Goal: Browse casually

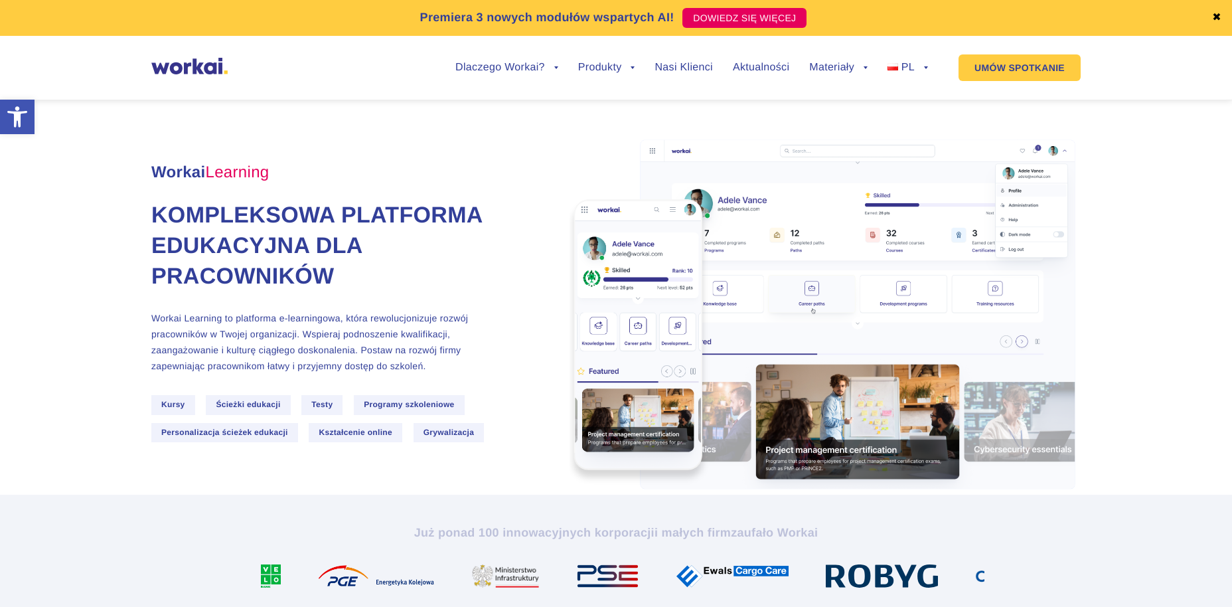
scroll to position [2708, 0]
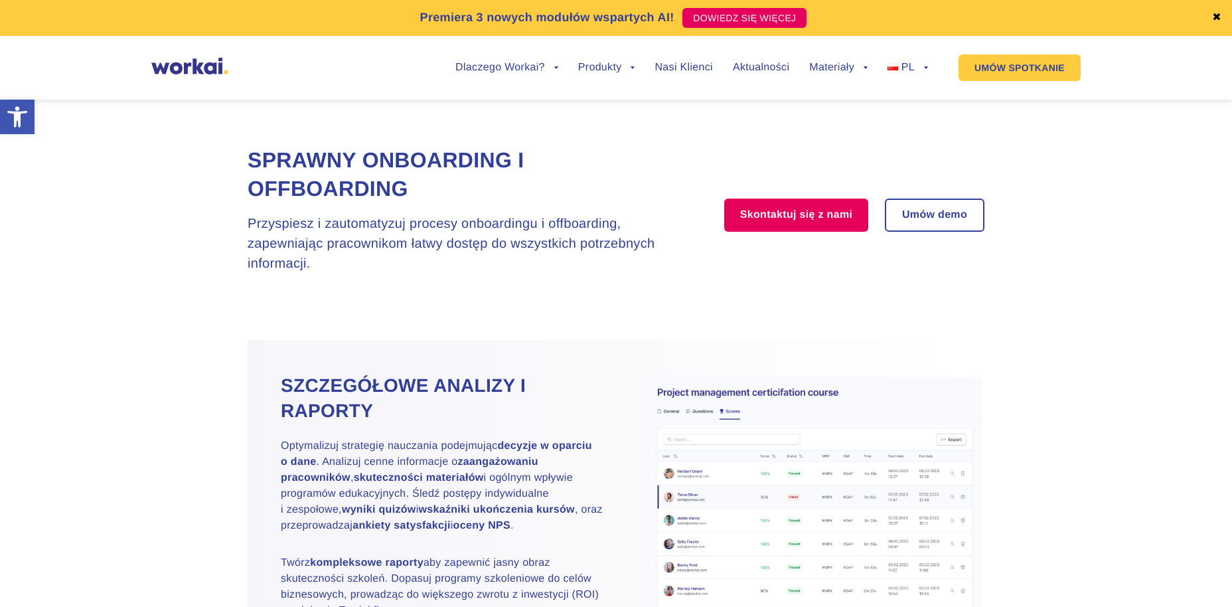
click at [174, 77] on div "Dlaczego Workai? back Dlaczego Workai? Kalkulator ROI Intranetu Bezpieczeństwo …" at bounding box center [615, 67] width 929 height 50
click at [181, 70] on img at bounding box center [189, 66] width 76 height 17
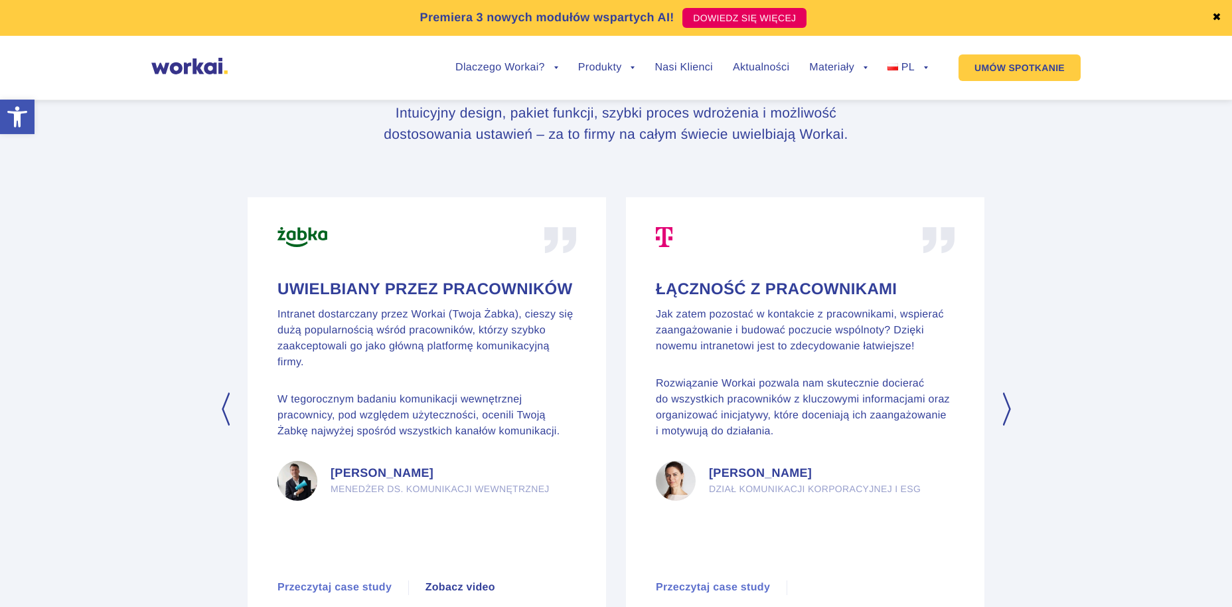
scroll to position [6229, 0]
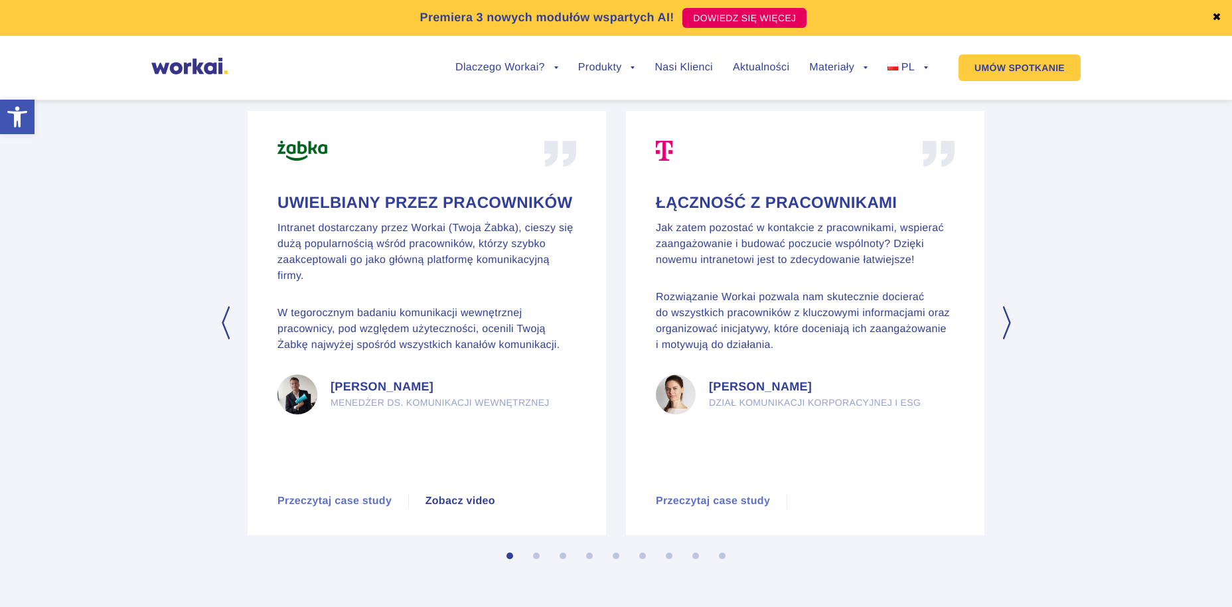
click at [1009, 339] on button "Next" at bounding box center [1007, 322] width 13 height 33
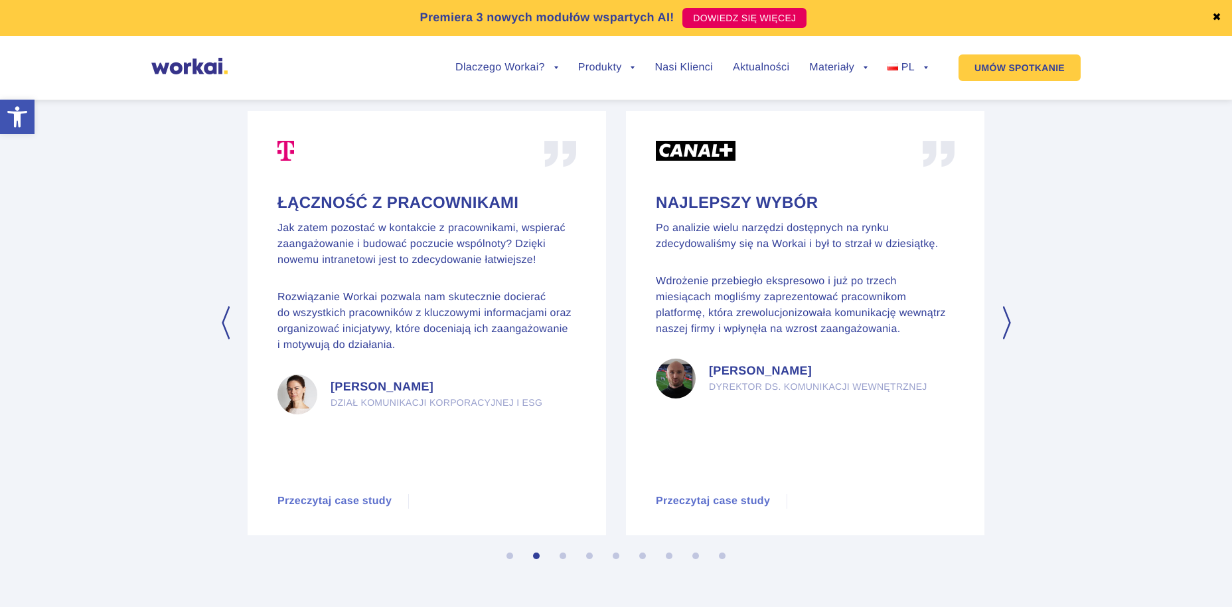
click at [1009, 339] on button "Next" at bounding box center [1007, 322] width 13 height 33
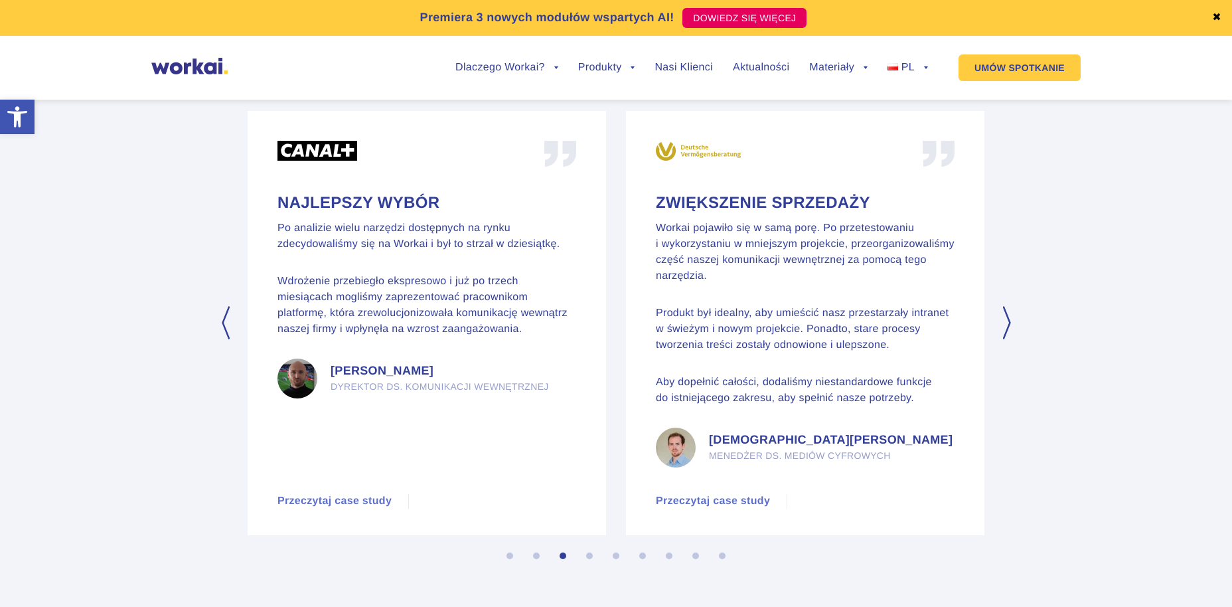
click at [1009, 339] on button "Next" at bounding box center [1007, 322] width 13 height 33
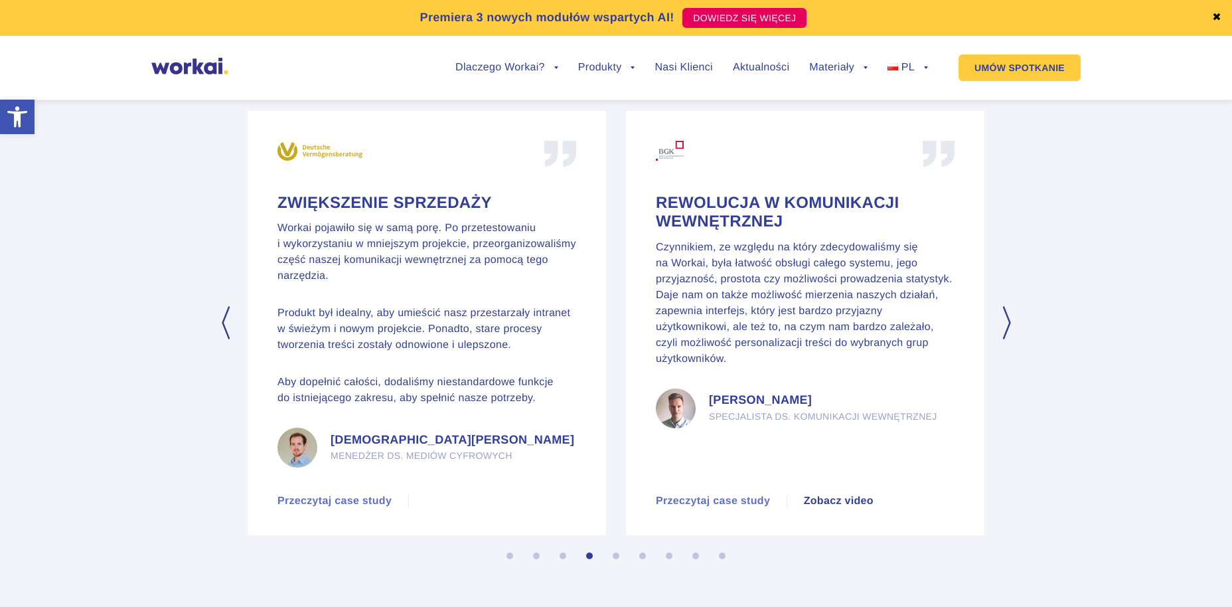
click at [1009, 339] on button "Next" at bounding box center [1007, 322] width 13 height 33
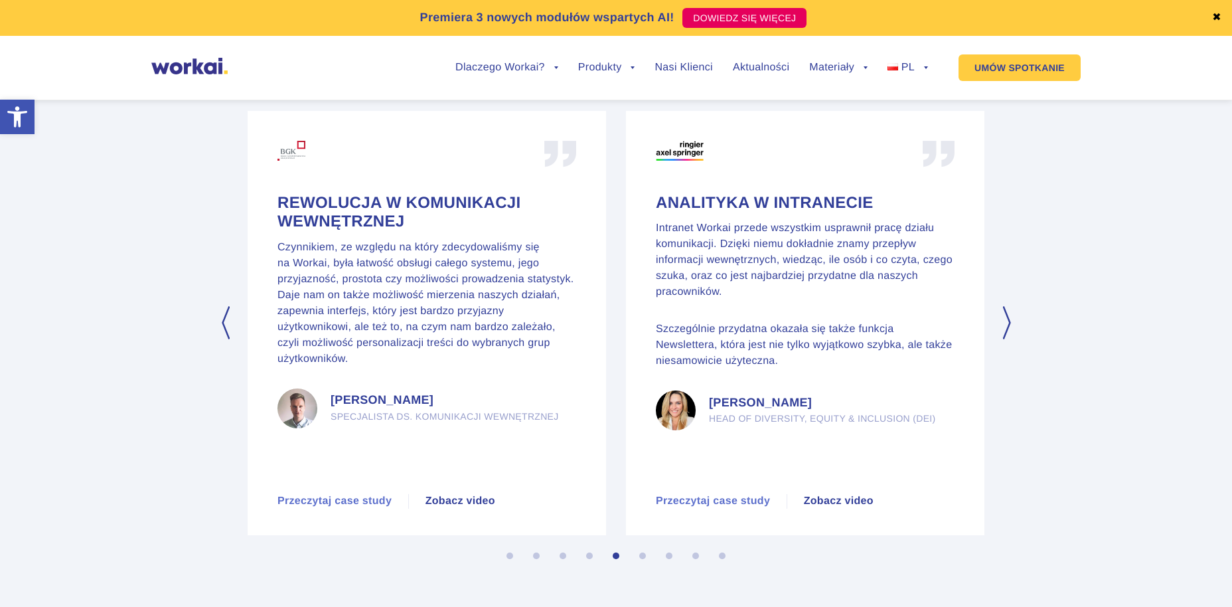
click at [1009, 339] on button "Next" at bounding box center [1007, 322] width 13 height 33
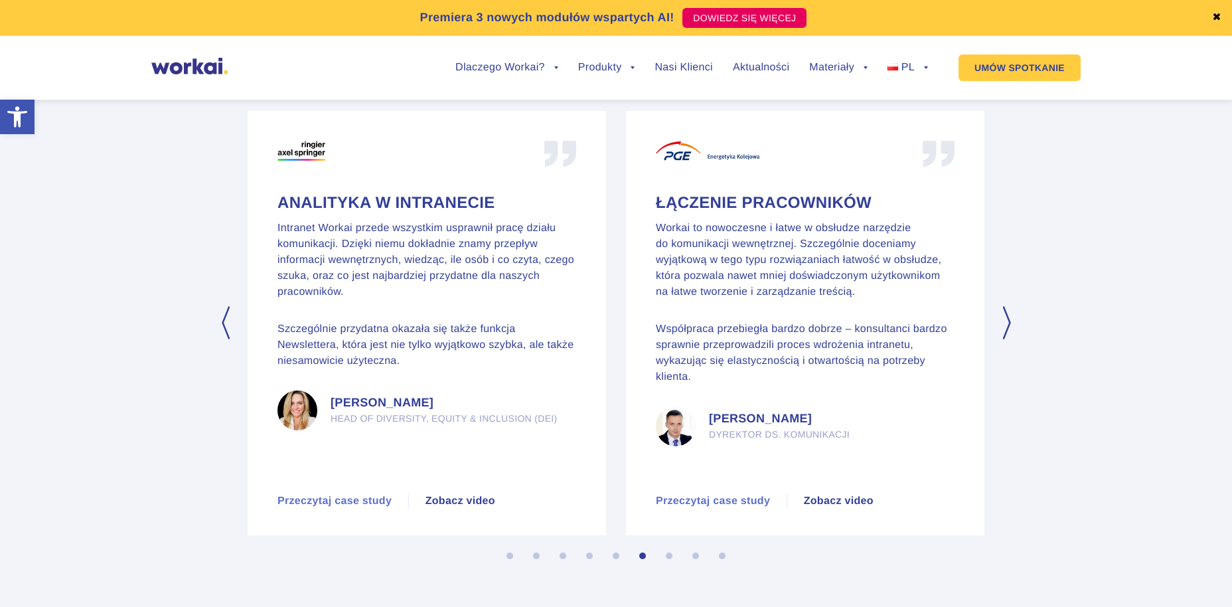
click at [1009, 339] on button "Next" at bounding box center [1007, 322] width 13 height 33
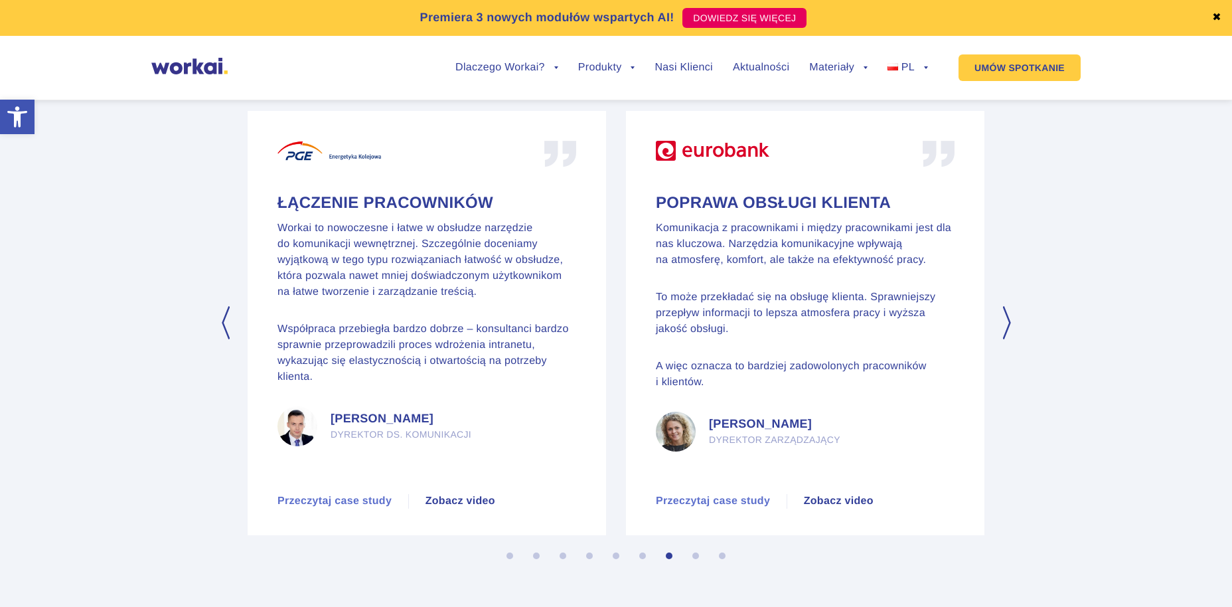
click at [1009, 339] on button "Next" at bounding box center [1007, 322] width 13 height 33
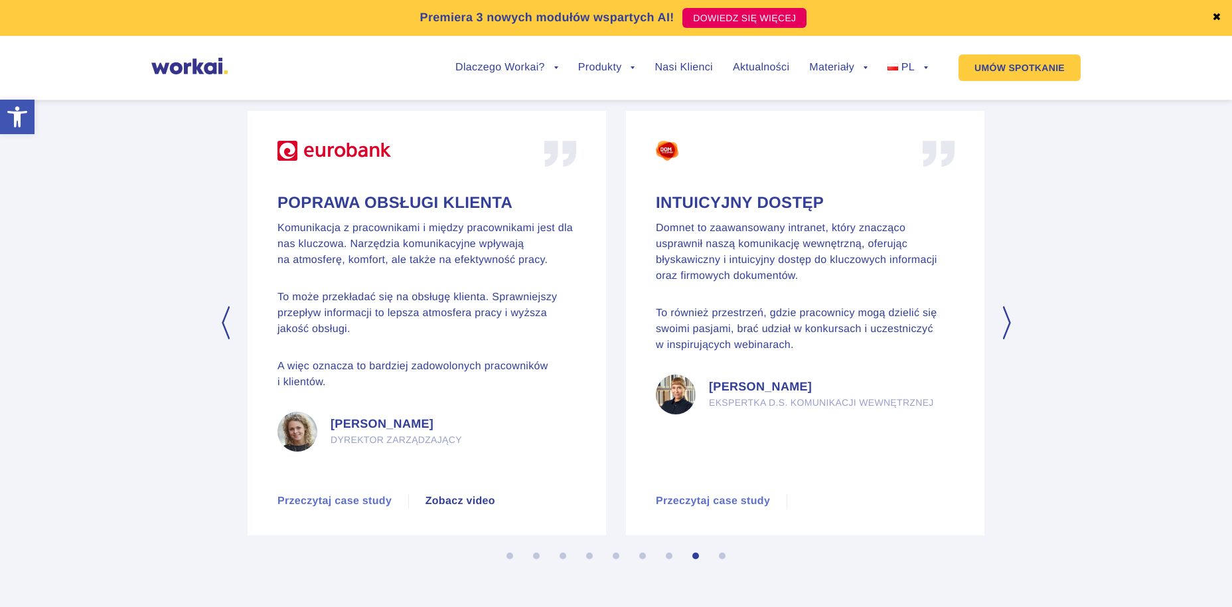
click at [1009, 339] on button "Next" at bounding box center [1007, 322] width 13 height 33
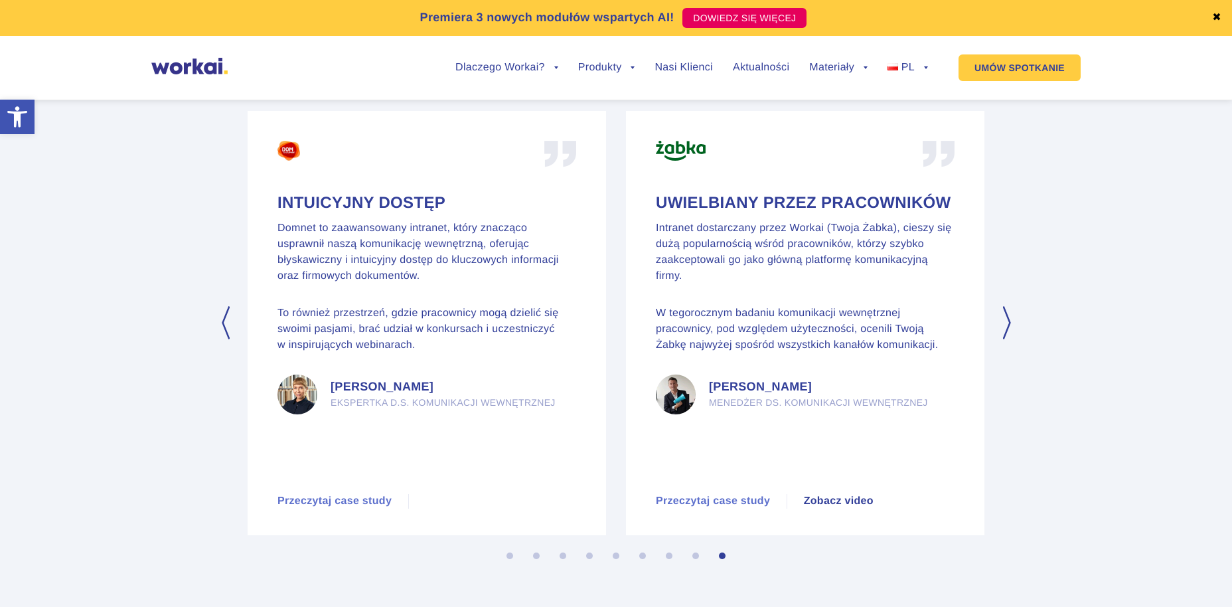
click at [1009, 339] on button "Next" at bounding box center [1007, 322] width 13 height 33
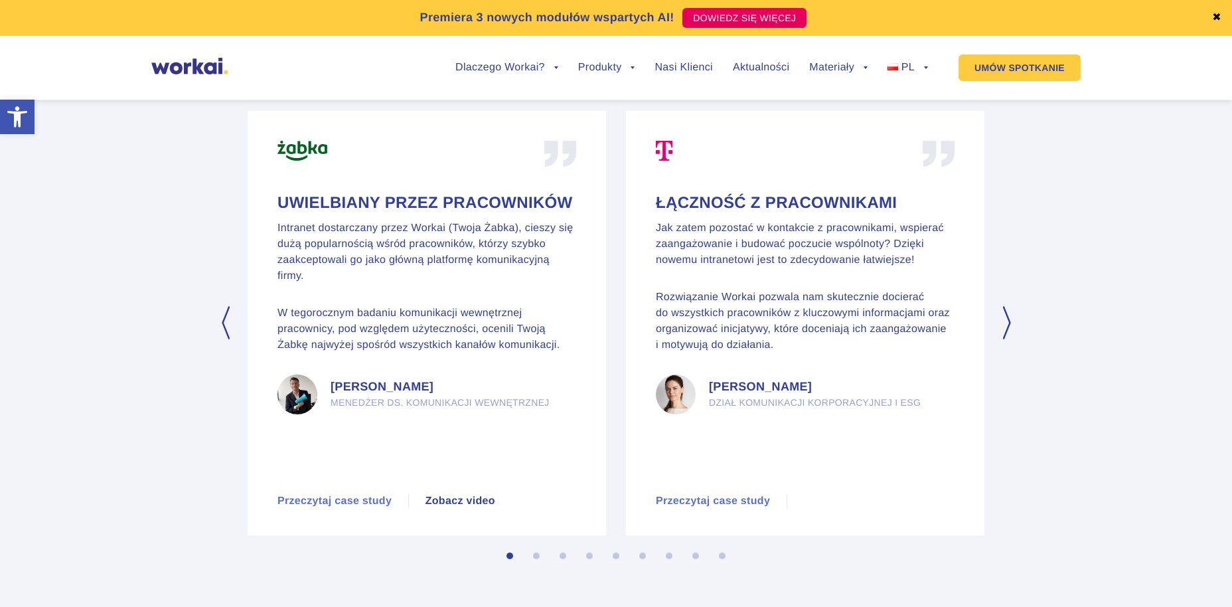
click at [1009, 339] on button "Next" at bounding box center [1007, 322] width 13 height 33
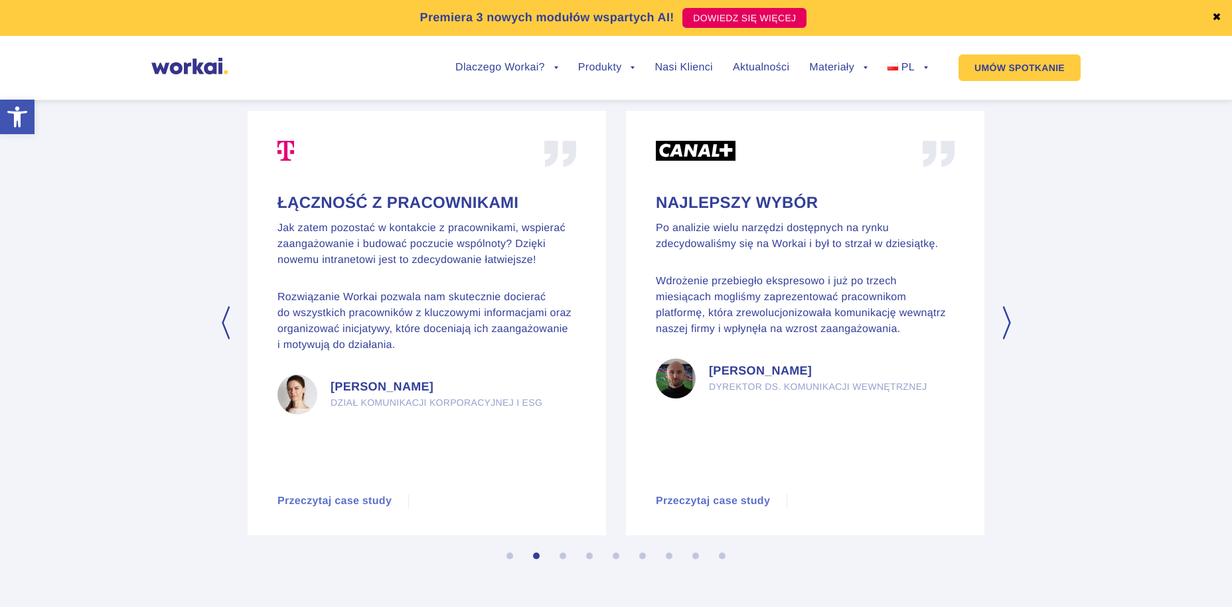
click at [1009, 339] on button "Next" at bounding box center [1007, 322] width 13 height 33
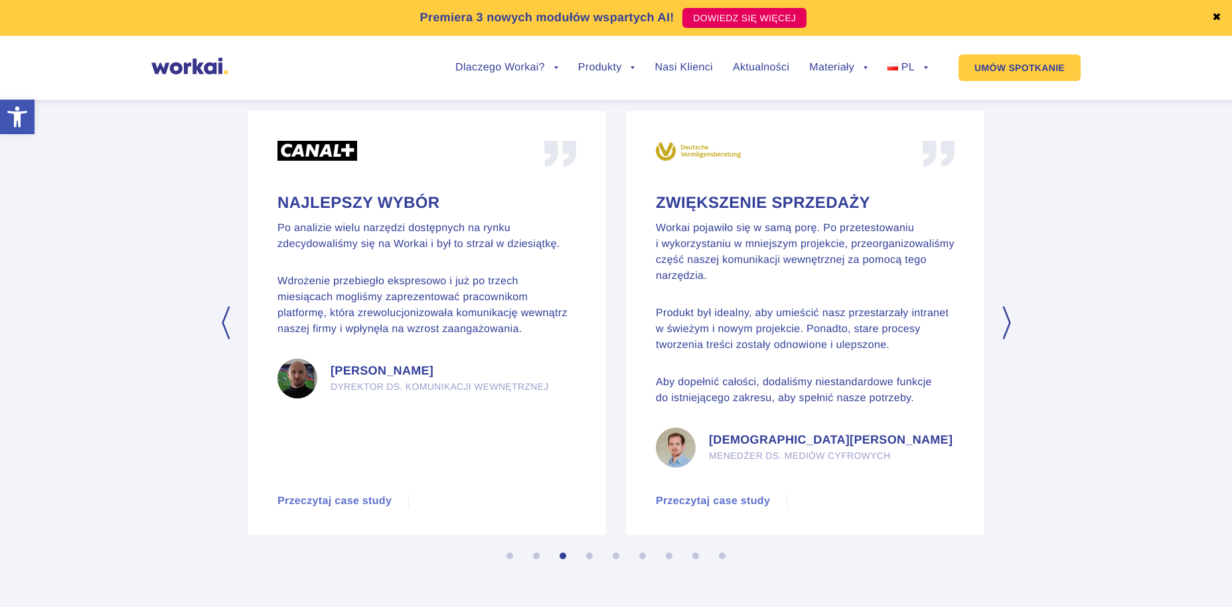
click at [1009, 339] on button "Next" at bounding box center [1007, 322] width 13 height 33
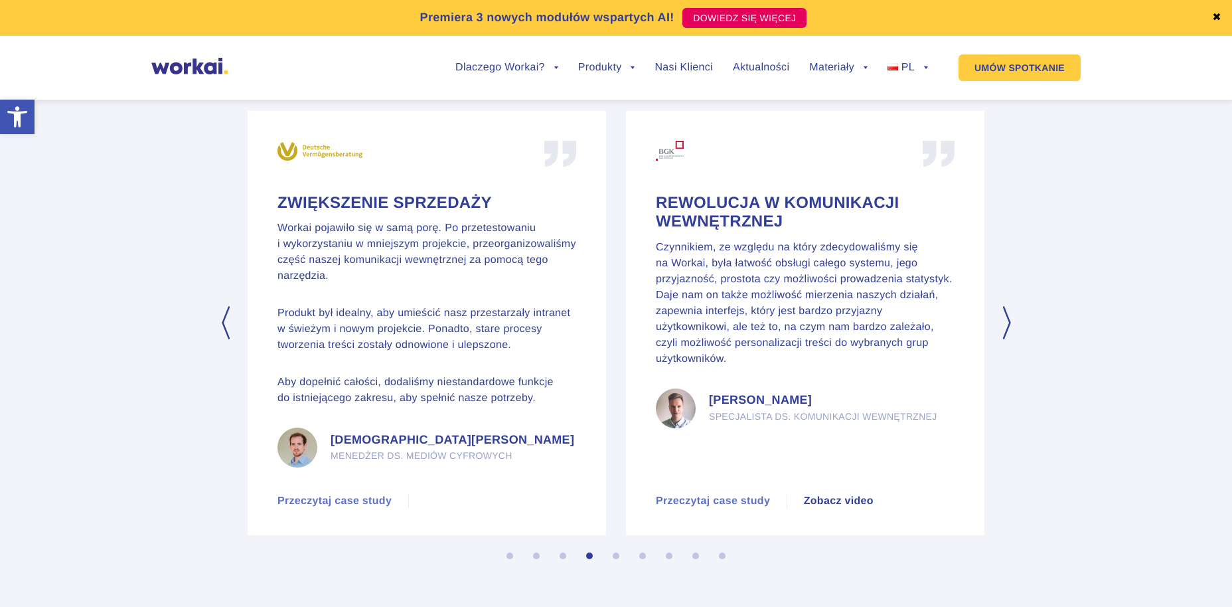
click at [1009, 339] on button "Next" at bounding box center [1007, 322] width 13 height 33
